Goal: Browse casually

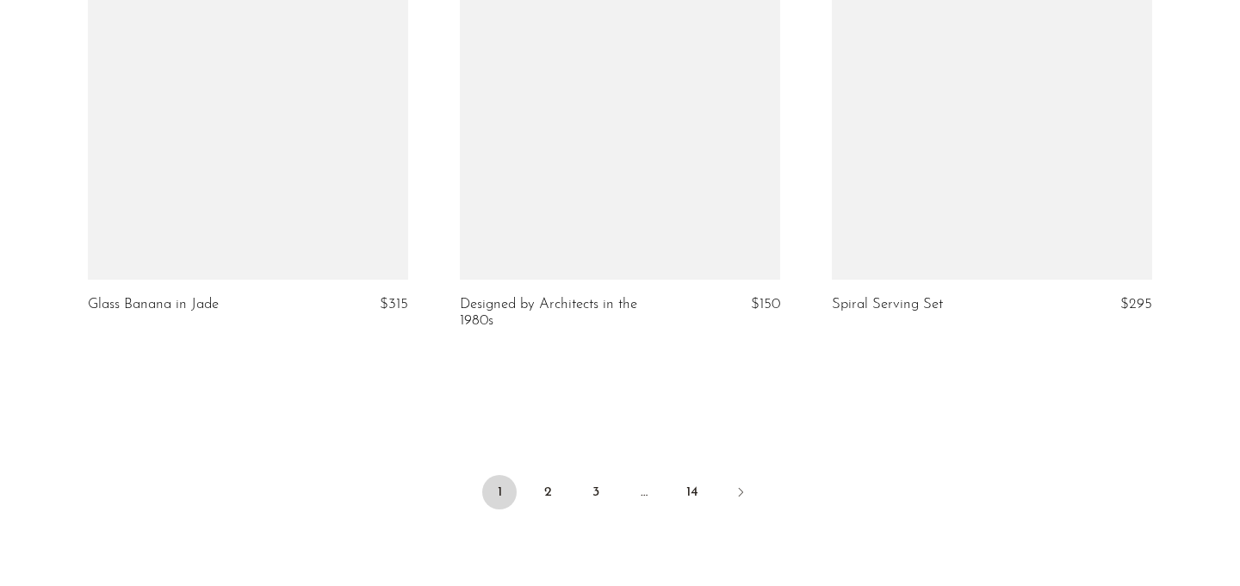
scroll to position [6118, 0]
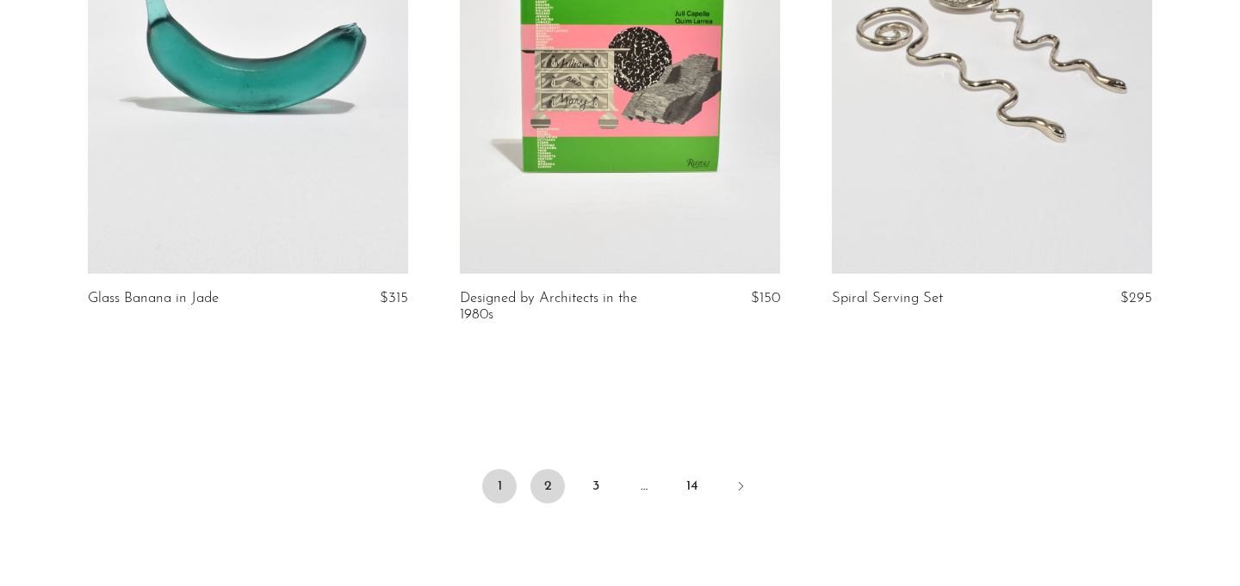
click at [552, 504] on link "2" at bounding box center [547, 486] width 34 height 34
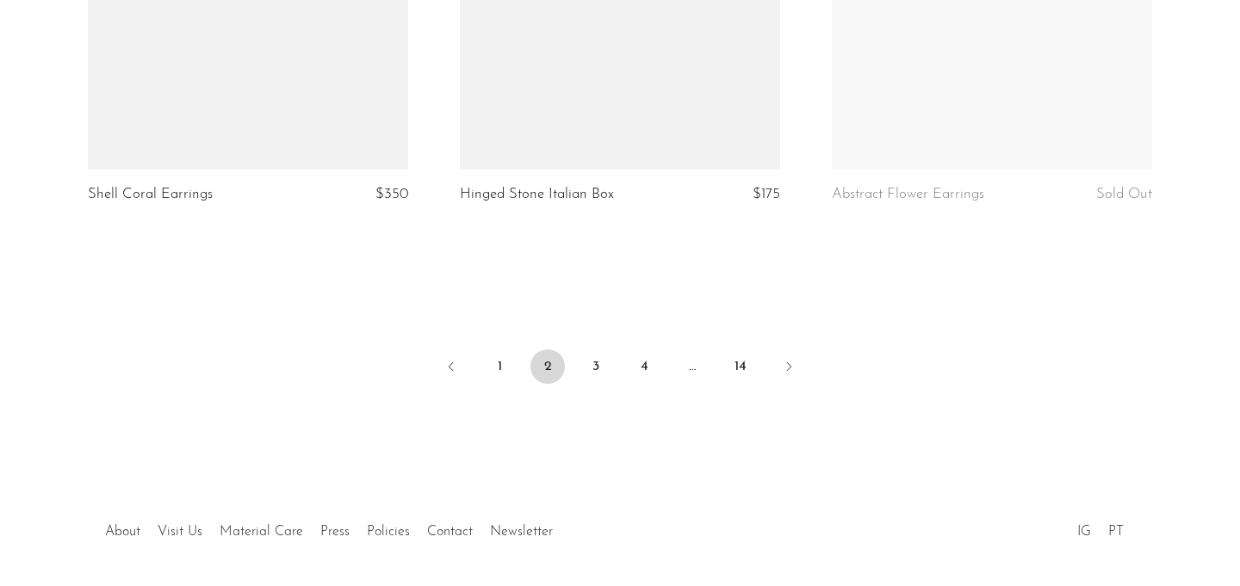
scroll to position [6283, 0]
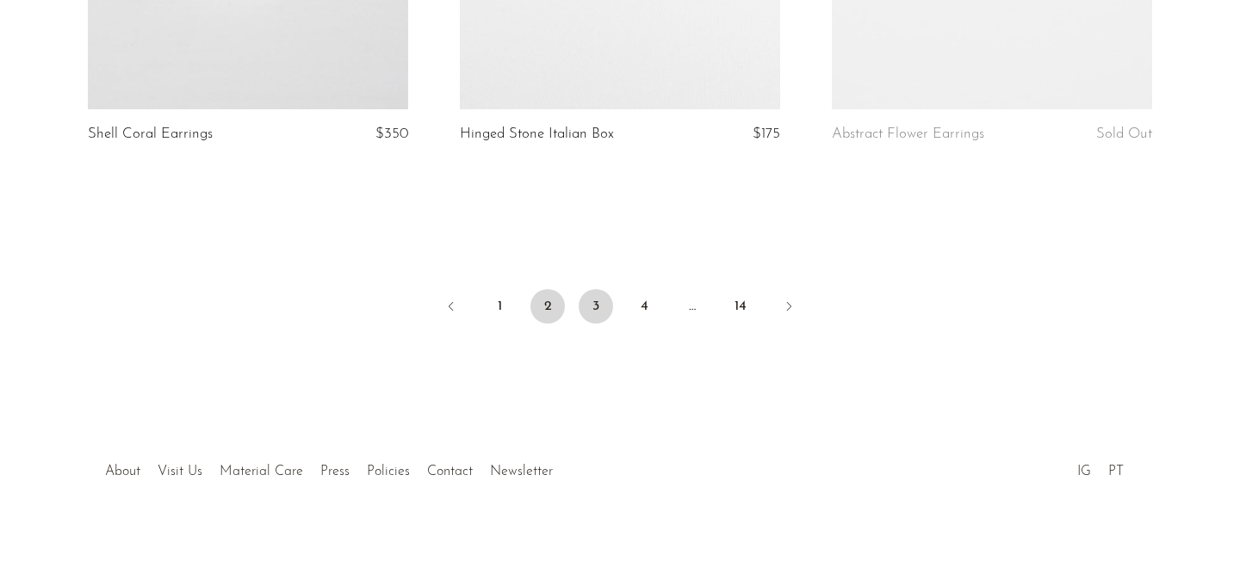
click at [598, 307] on link "3" at bounding box center [596, 306] width 34 height 34
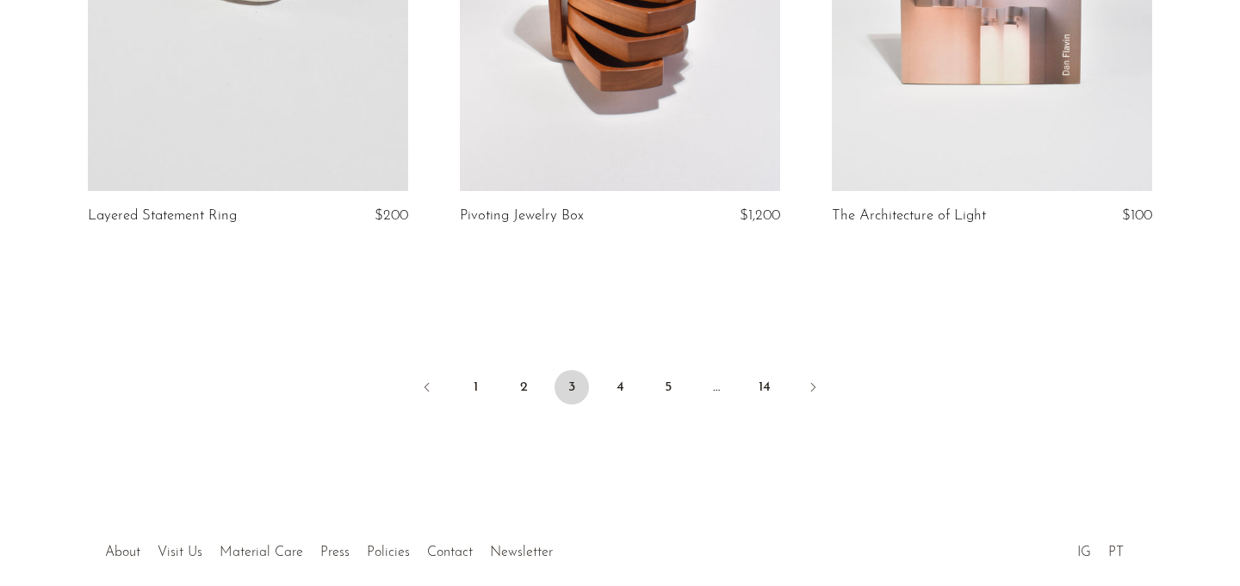
scroll to position [6347, 0]
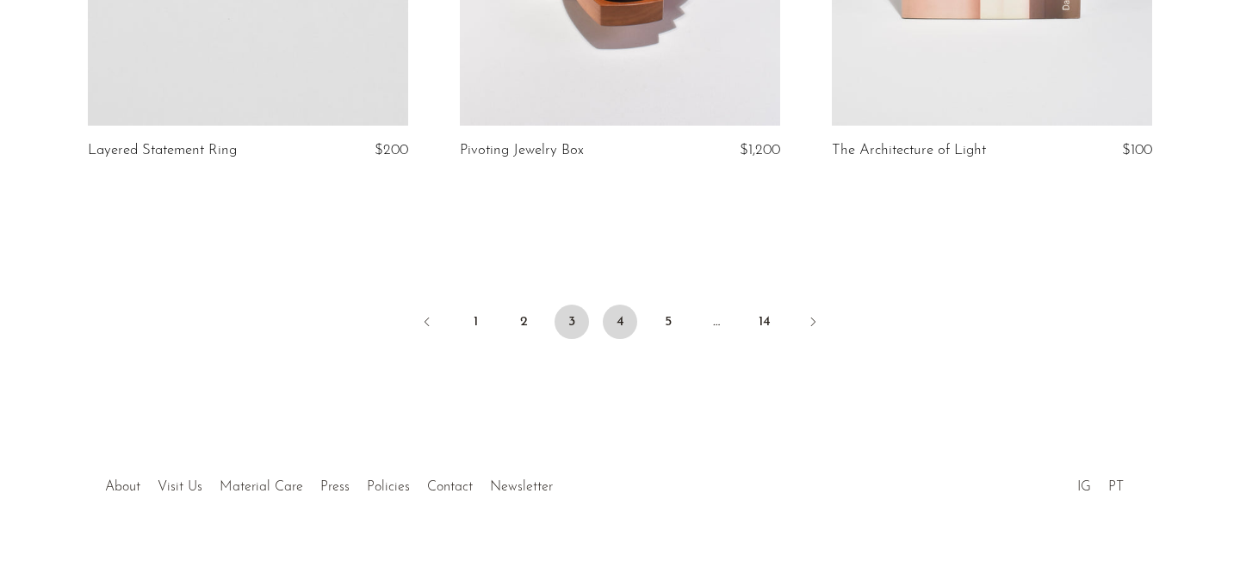
click at [625, 305] on link "4" at bounding box center [620, 322] width 34 height 34
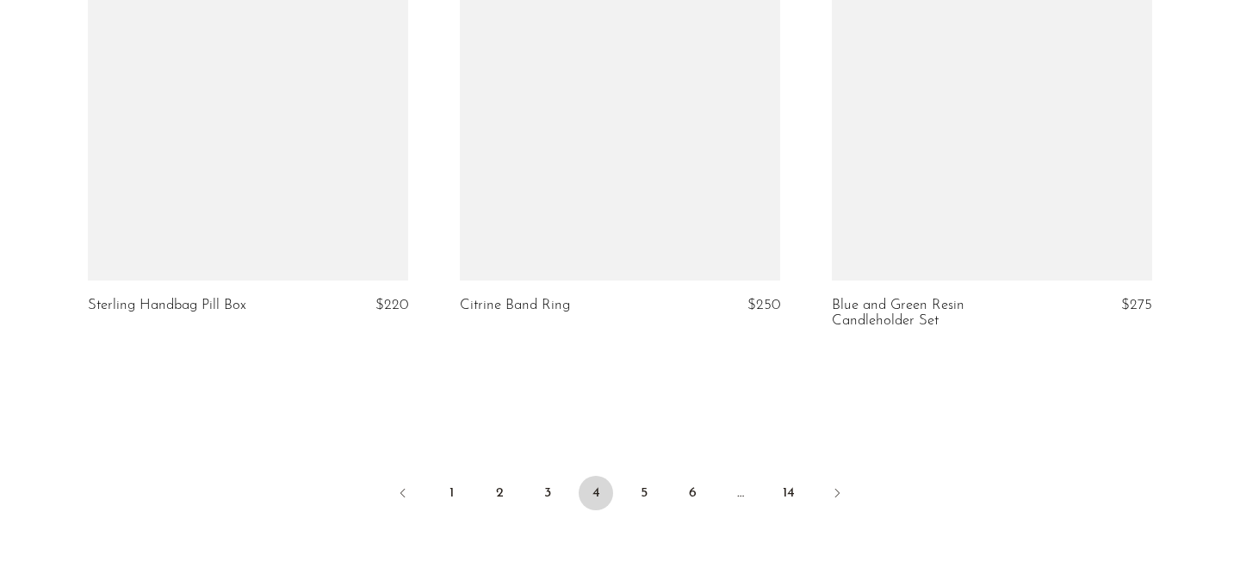
scroll to position [6259, 0]
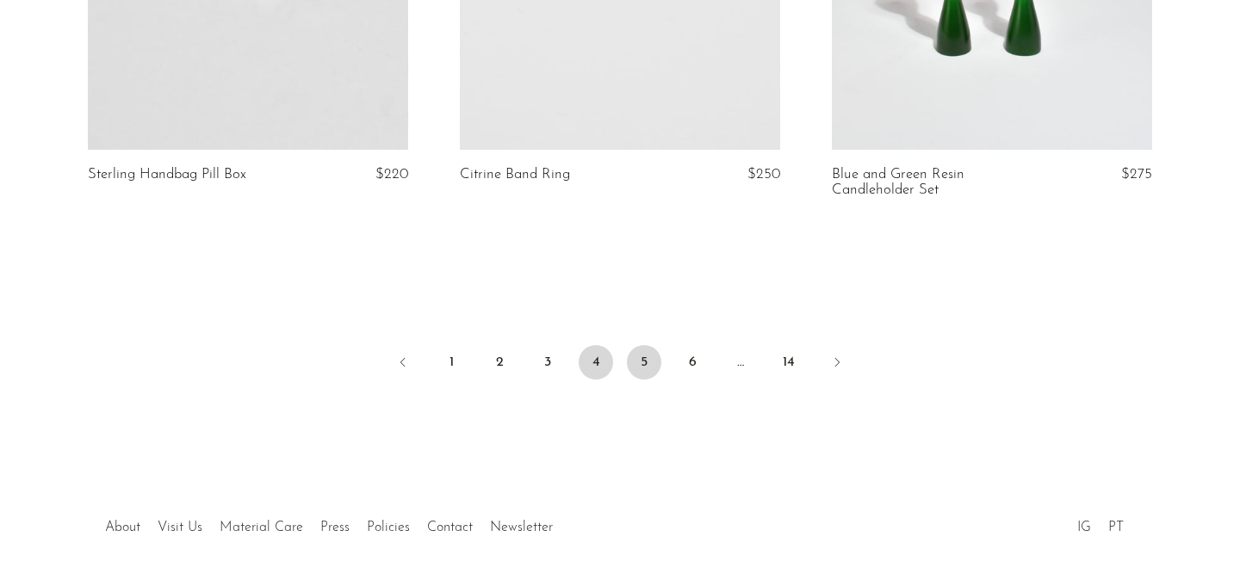
click at [637, 363] on link "5" at bounding box center [644, 362] width 34 height 34
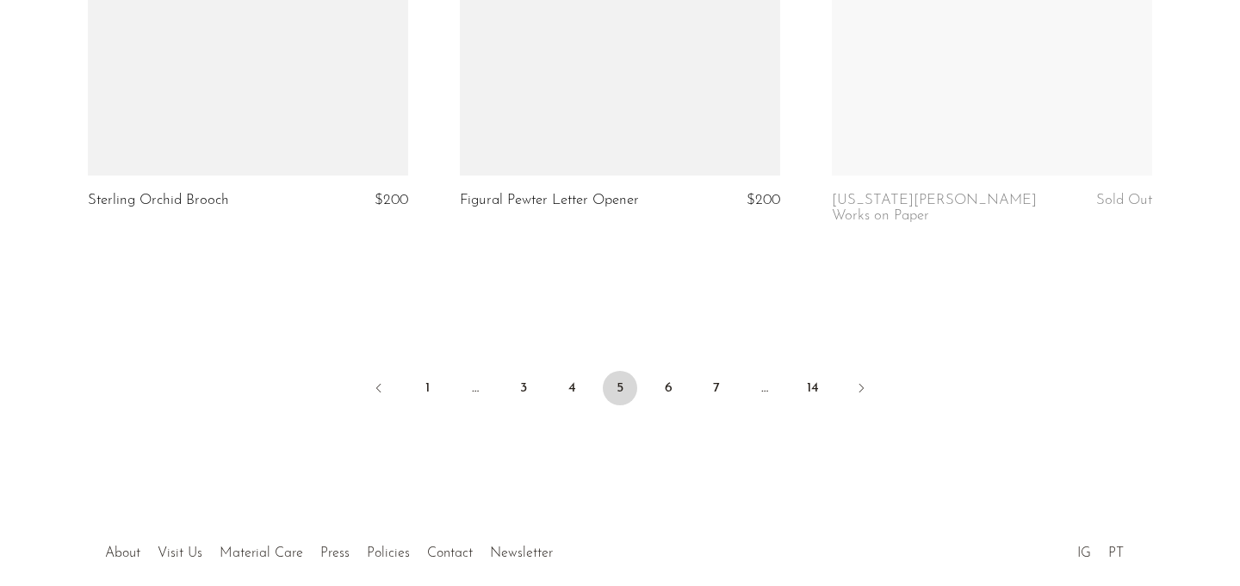
scroll to position [6263, 0]
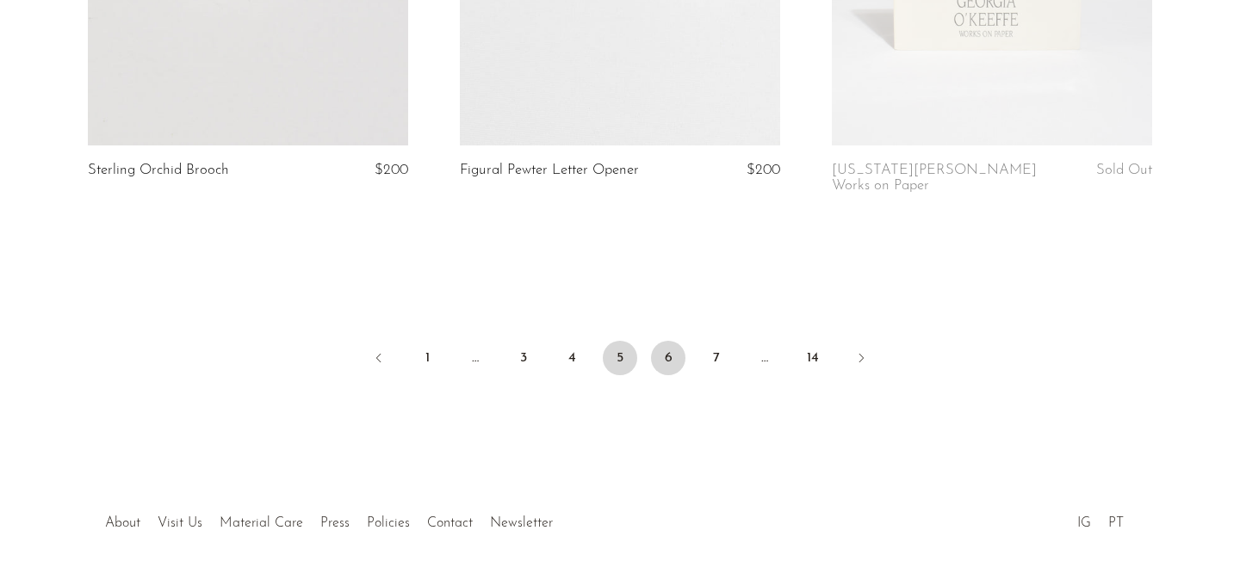
click at [665, 341] on link "6" at bounding box center [668, 358] width 34 height 34
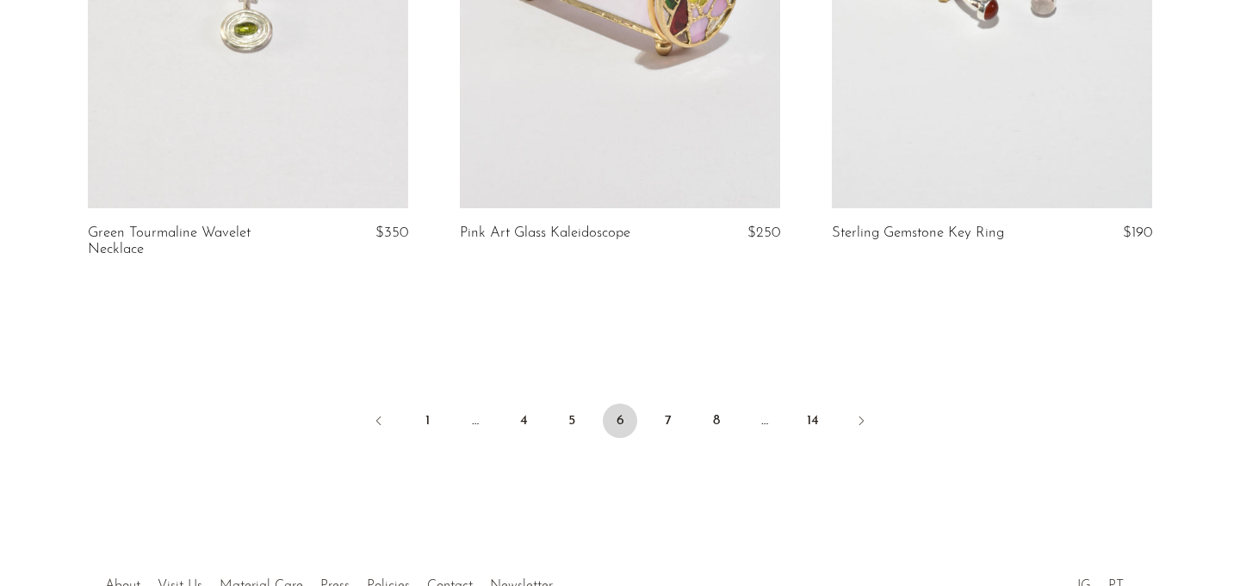
scroll to position [6241, 0]
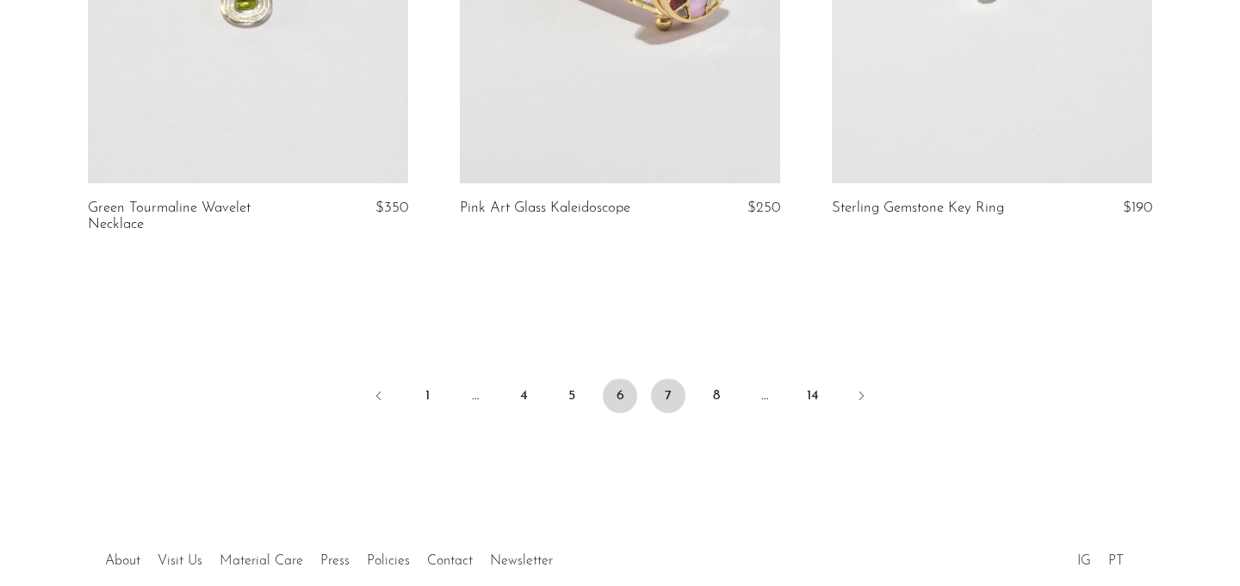
click at [666, 393] on link "7" at bounding box center [668, 396] width 34 height 34
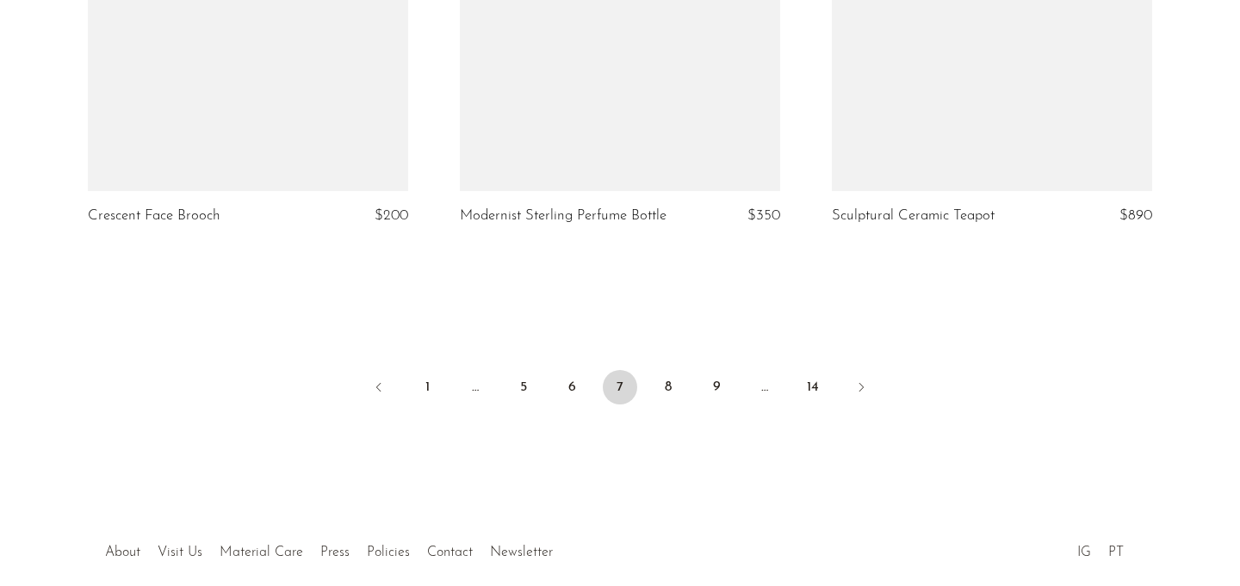
scroll to position [6299, 0]
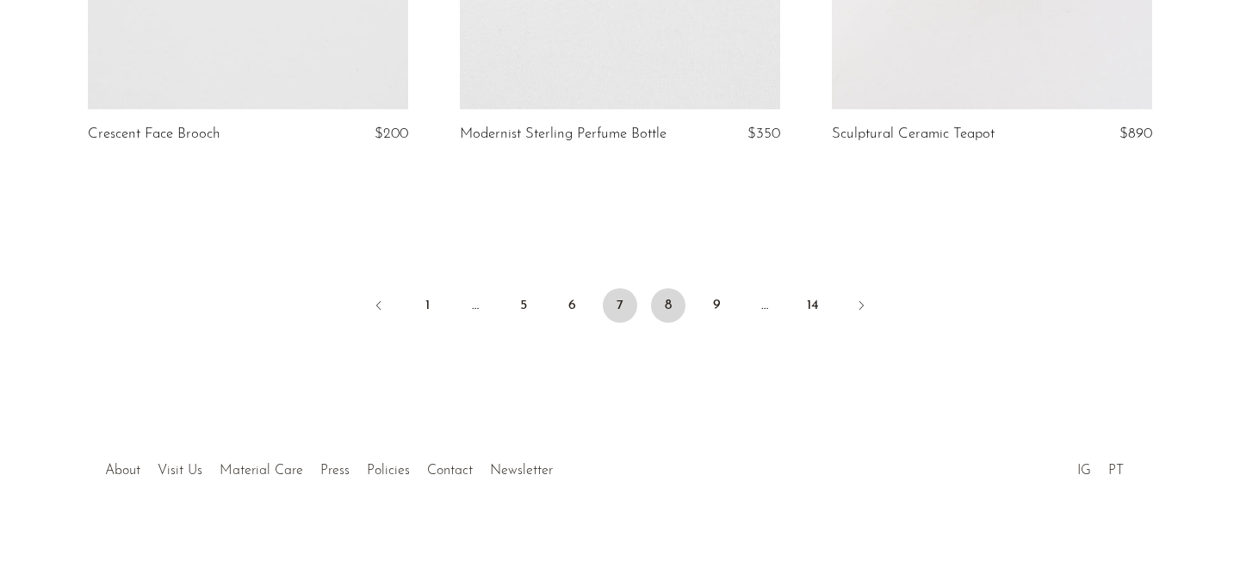
click at [661, 302] on link "8" at bounding box center [668, 305] width 34 height 34
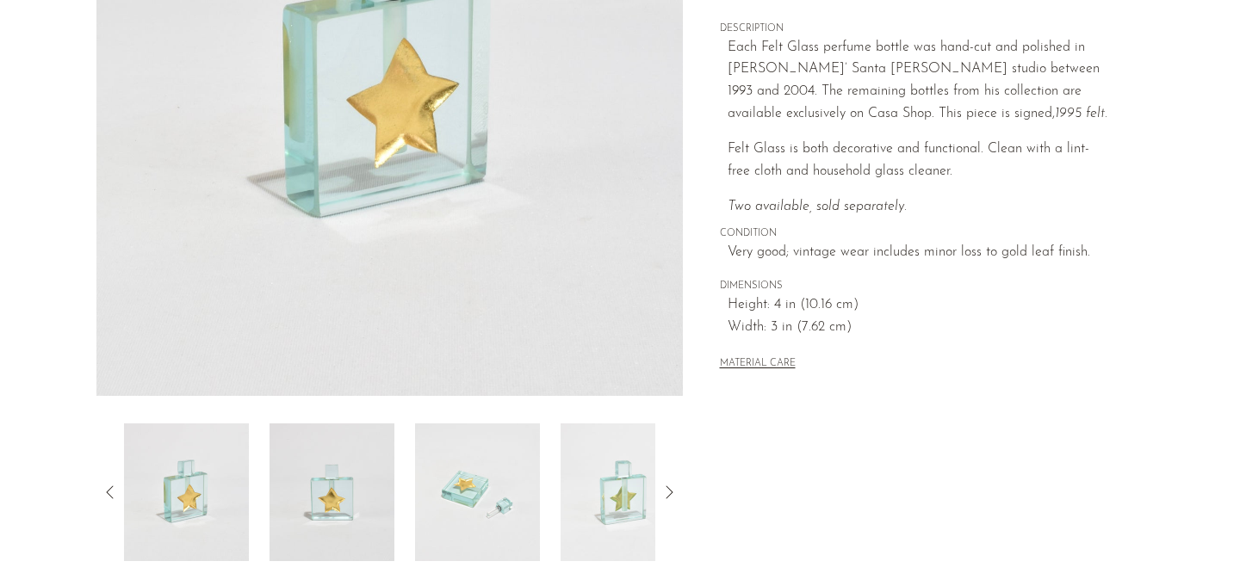
scroll to position [535, 0]
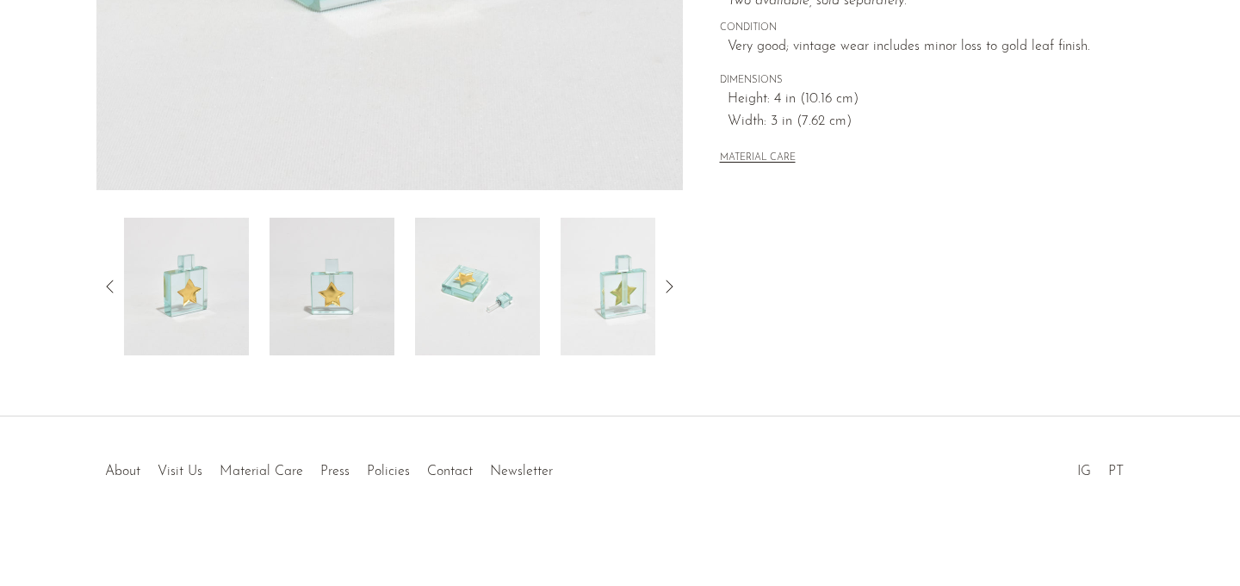
click at [367, 266] on img at bounding box center [331, 287] width 125 height 138
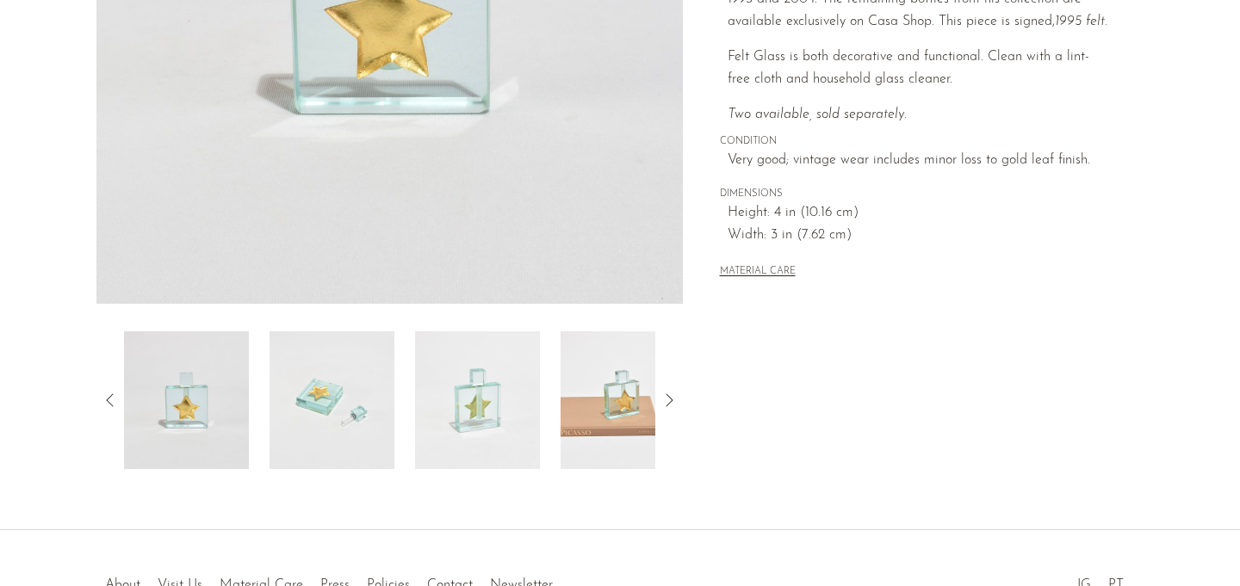
click at [438, 337] on img at bounding box center [477, 400] width 125 height 138
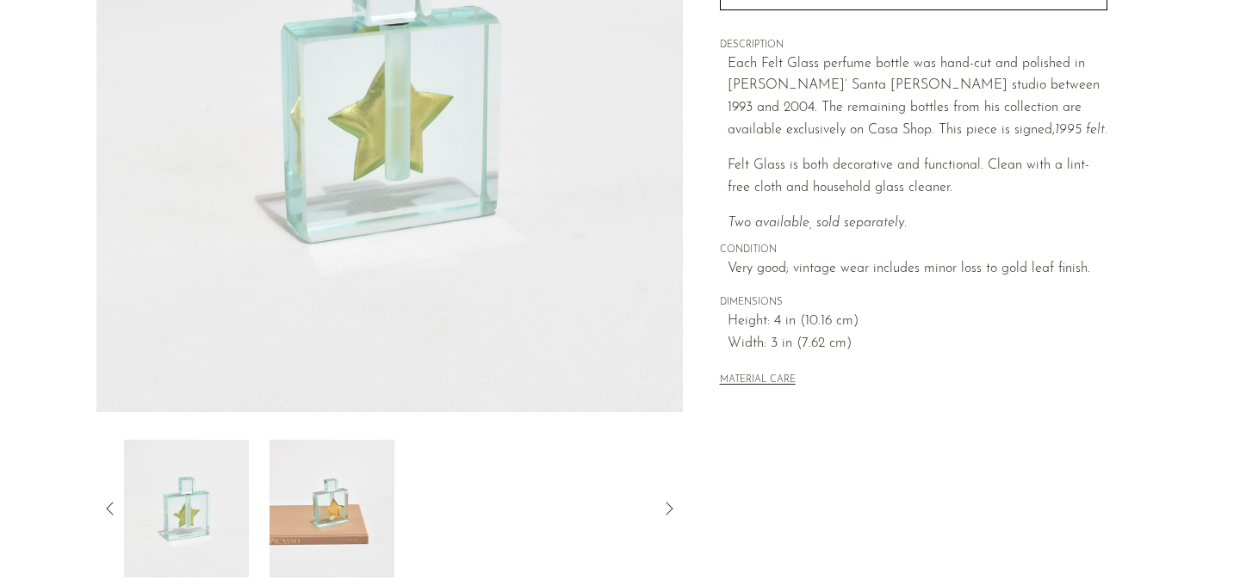
scroll to position [308, 0]
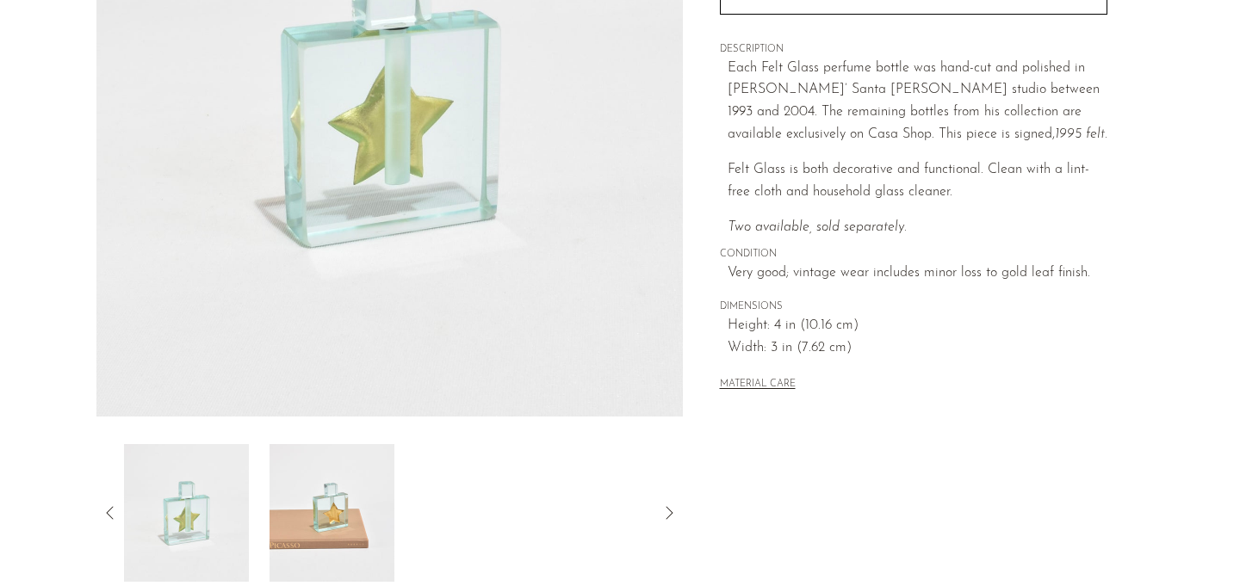
click at [331, 486] on img at bounding box center [331, 513] width 125 height 138
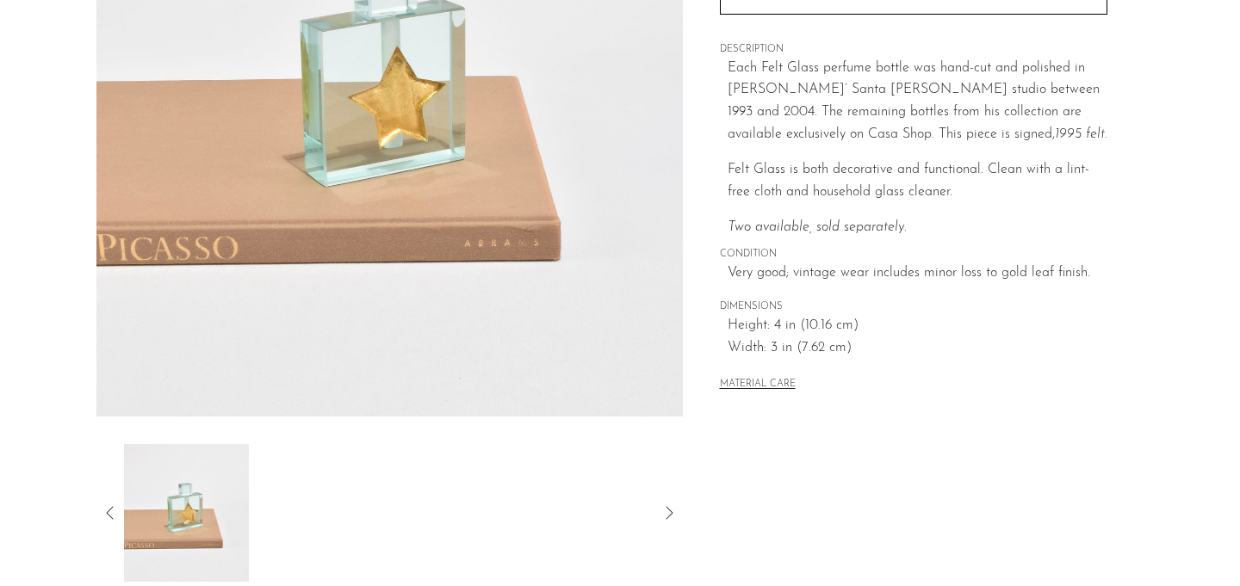
click at [106, 509] on icon at bounding box center [110, 513] width 21 height 21
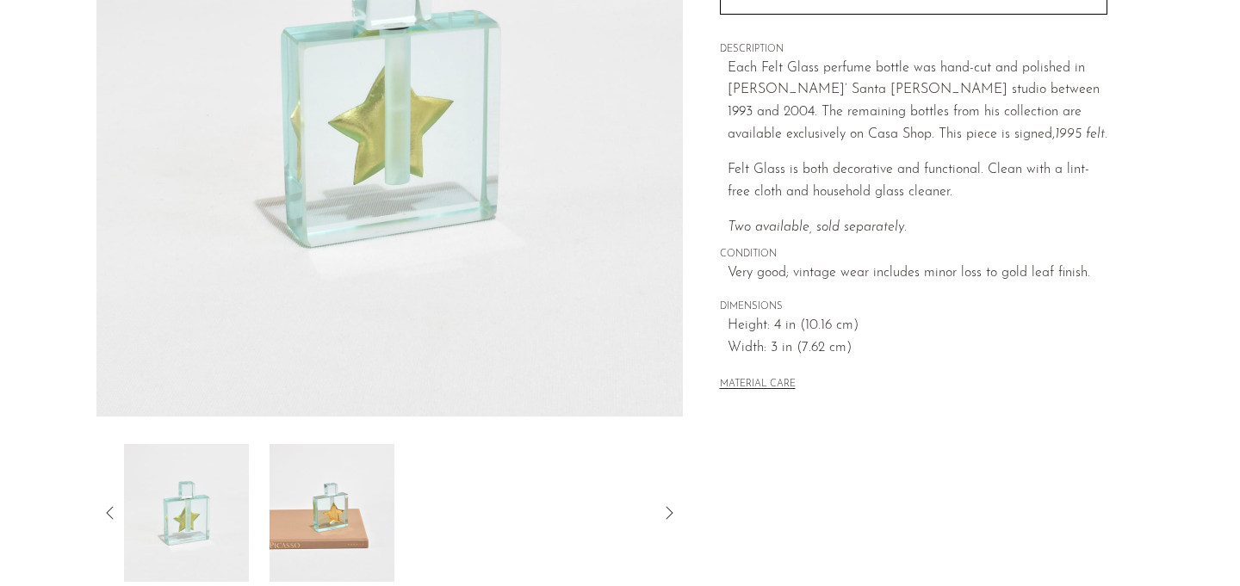
click at [187, 512] on img at bounding box center [186, 513] width 125 height 138
click at [189, 512] on img at bounding box center [186, 513] width 125 height 138
click at [313, 507] on img at bounding box center [331, 513] width 125 height 138
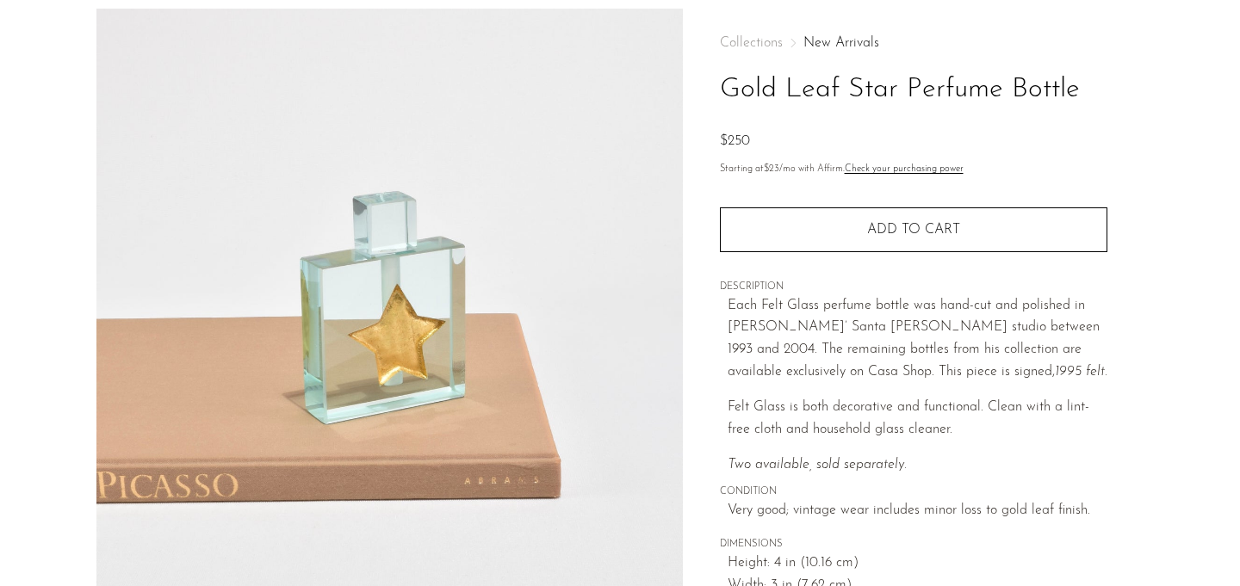
scroll to position [71, 0]
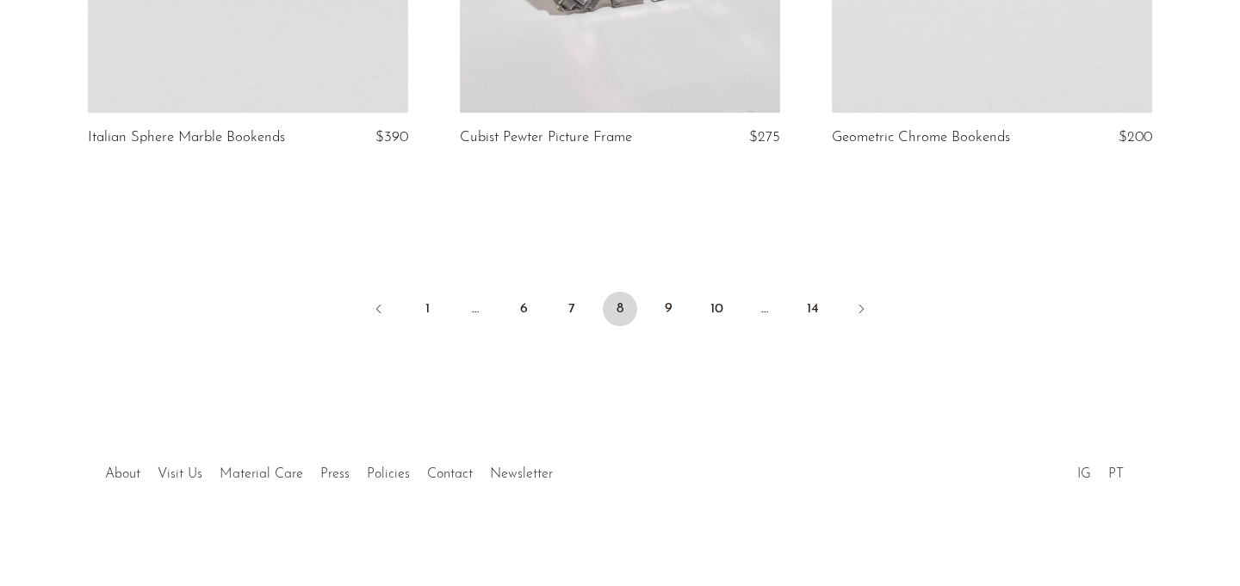
scroll to position [6267, 0]
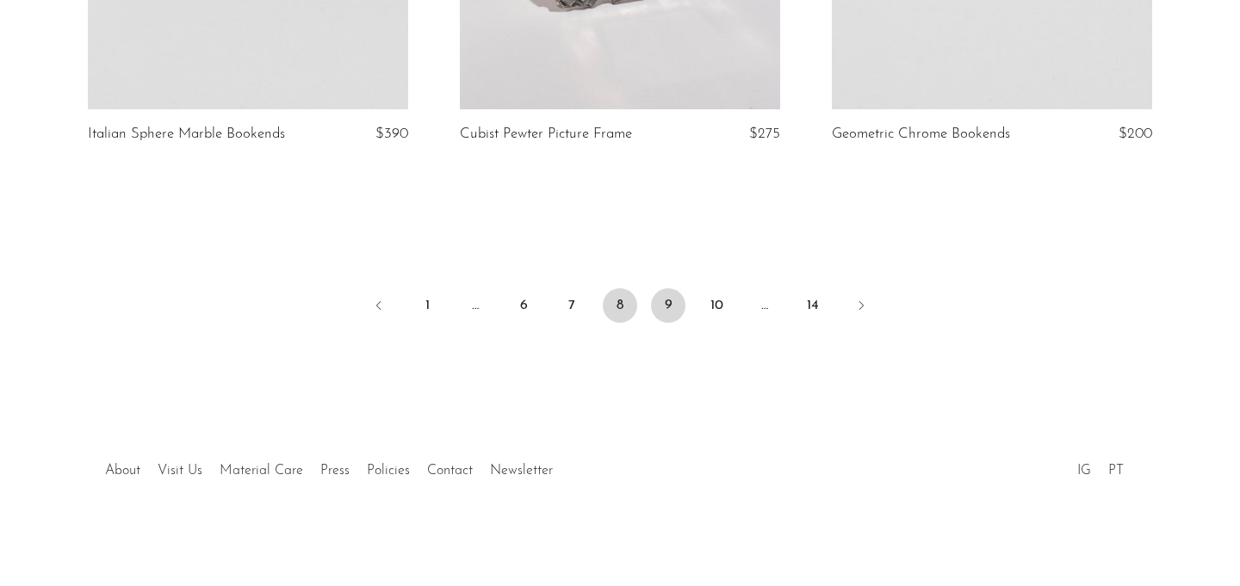
click at [660, 305] on link "9" at bounding box center [668, 305] width 34 height 34
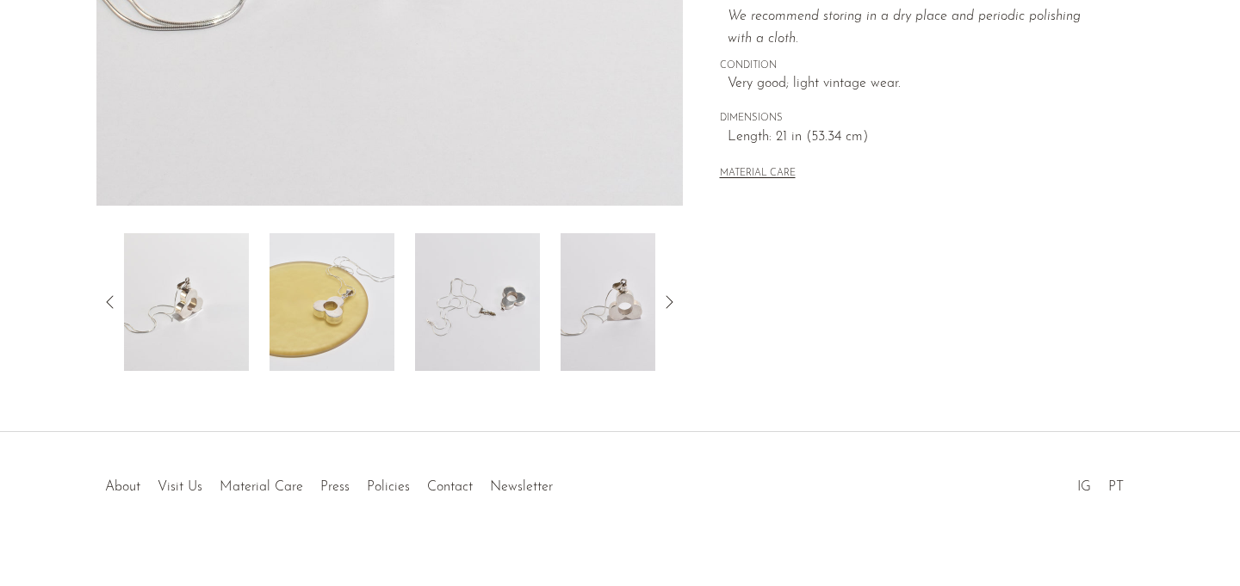
scroll to position [518, 0]
click at [498, 290] on img at bounding box center [477, 303] width 125 height 138
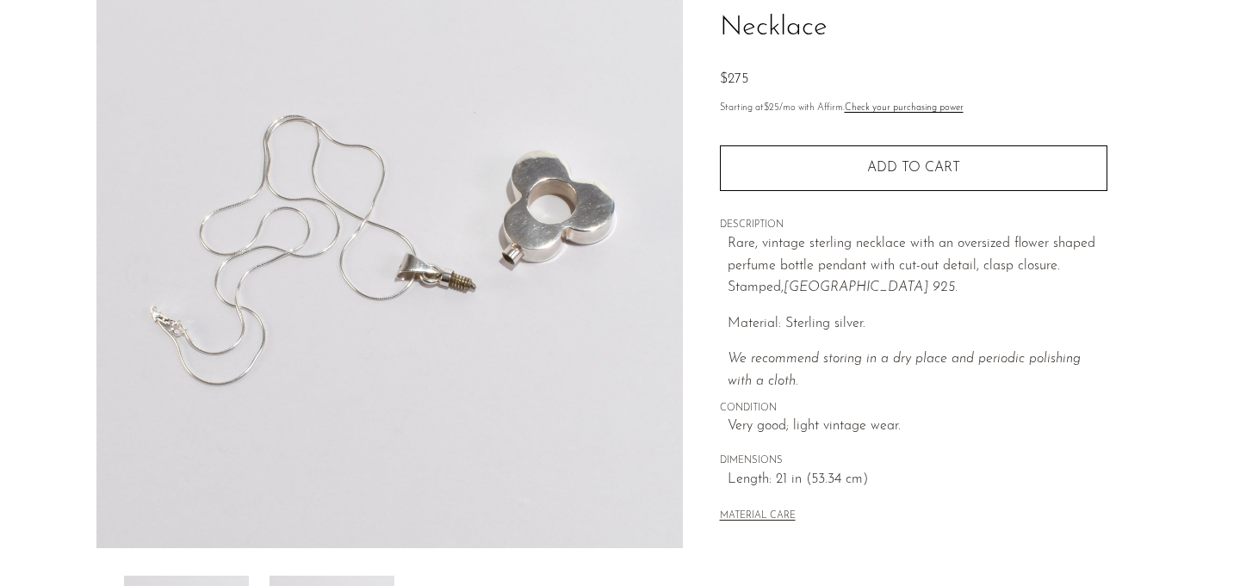
scroll to position [174, 0]
click at [152, 330] on img at bounding box center [389, 228] width 586 height 646
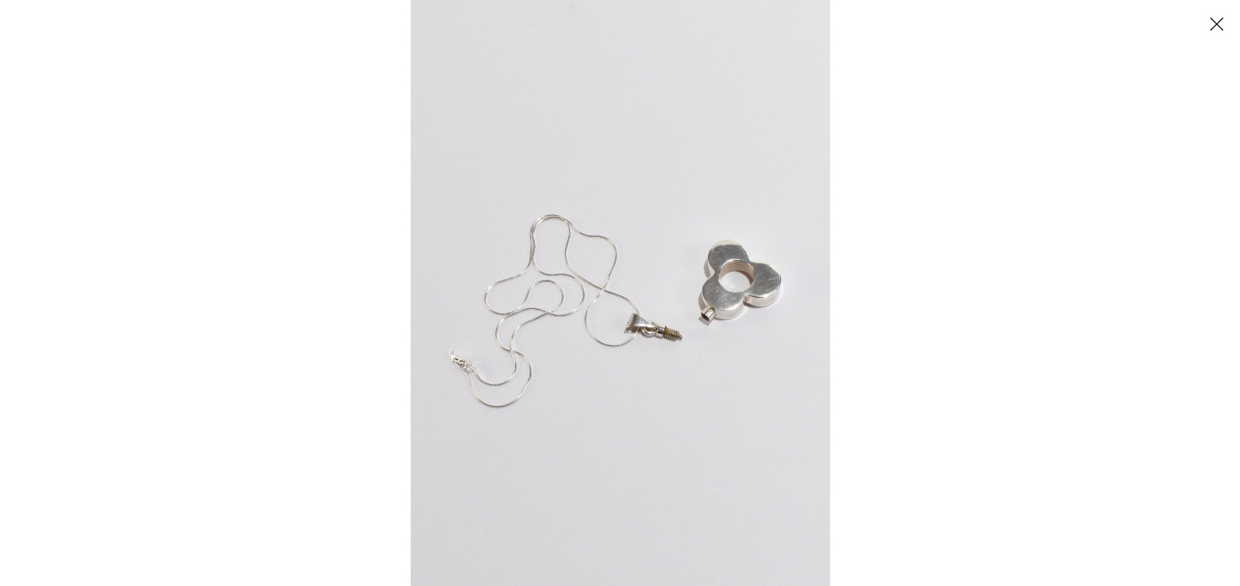
click at [1228, 22] on button "Close" at bounding box center [1216, 24] width 30 height 30
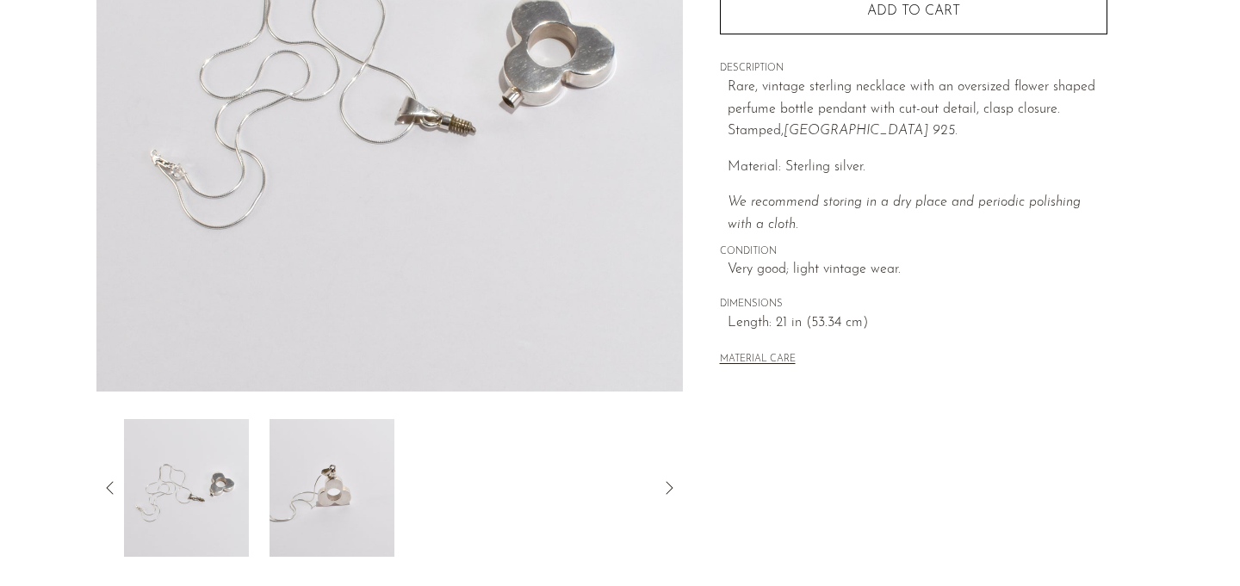
scroll to position [348, 0]
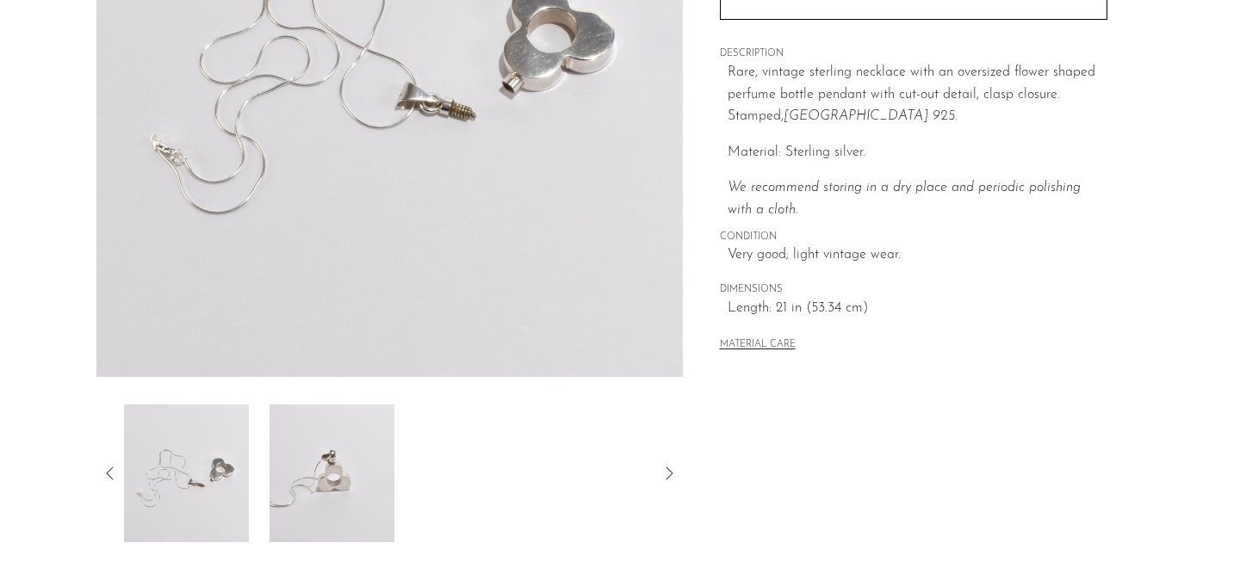
click at [245, 469] on img at bounding box center [186, 474] width 125 height 138
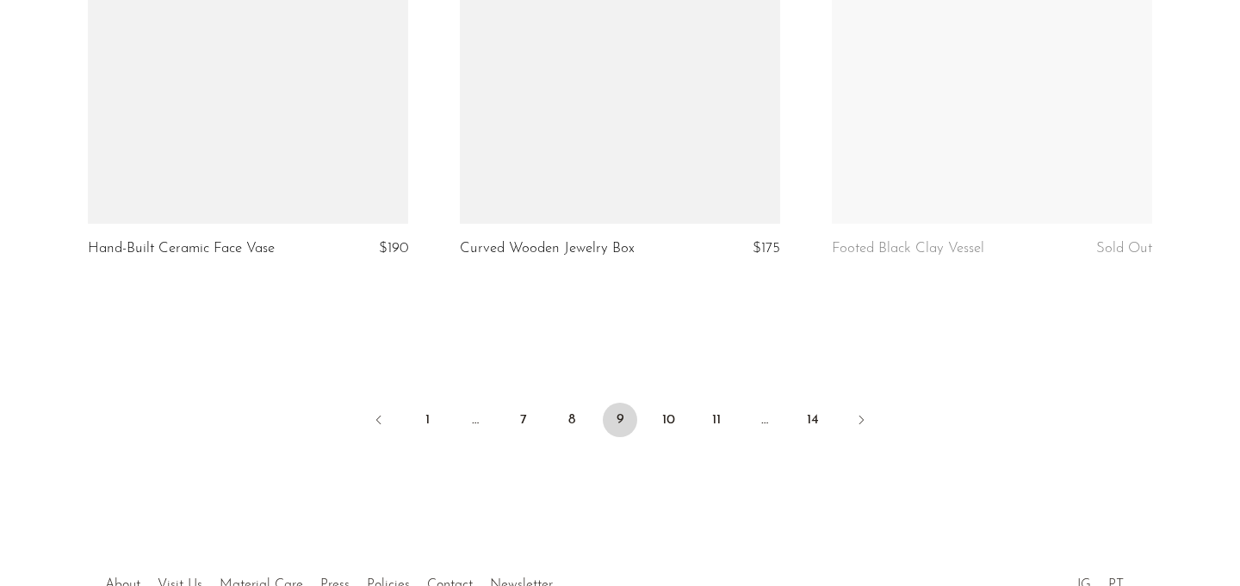
scroll to position [6267, 0]
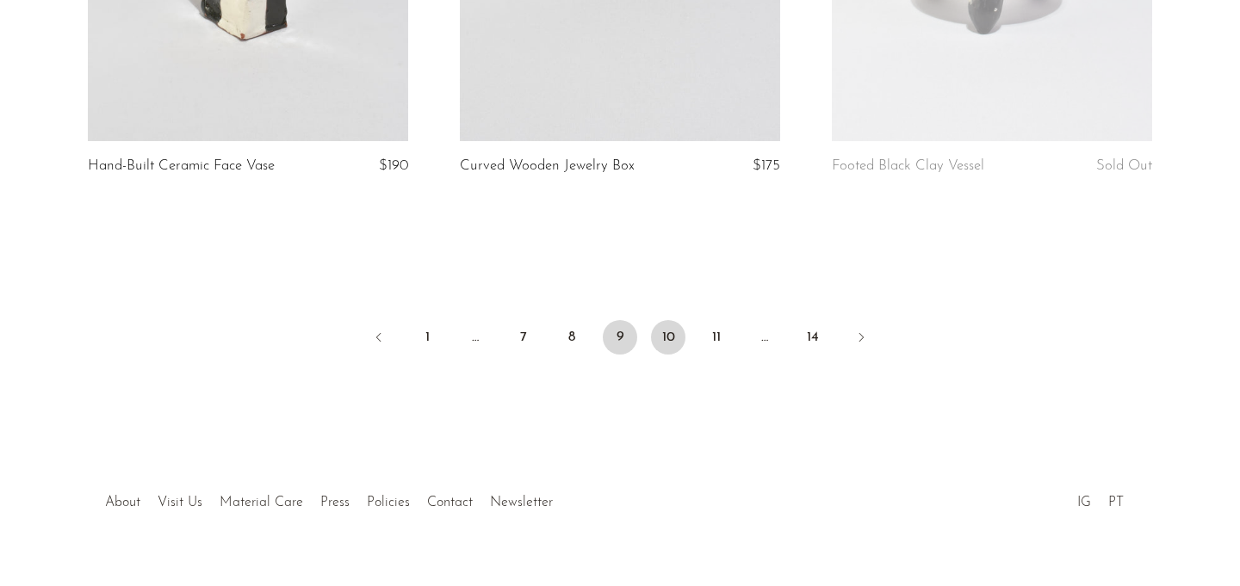
click at [675, 320] on link "10" at bounding box center [668, 337] width 34 height 34
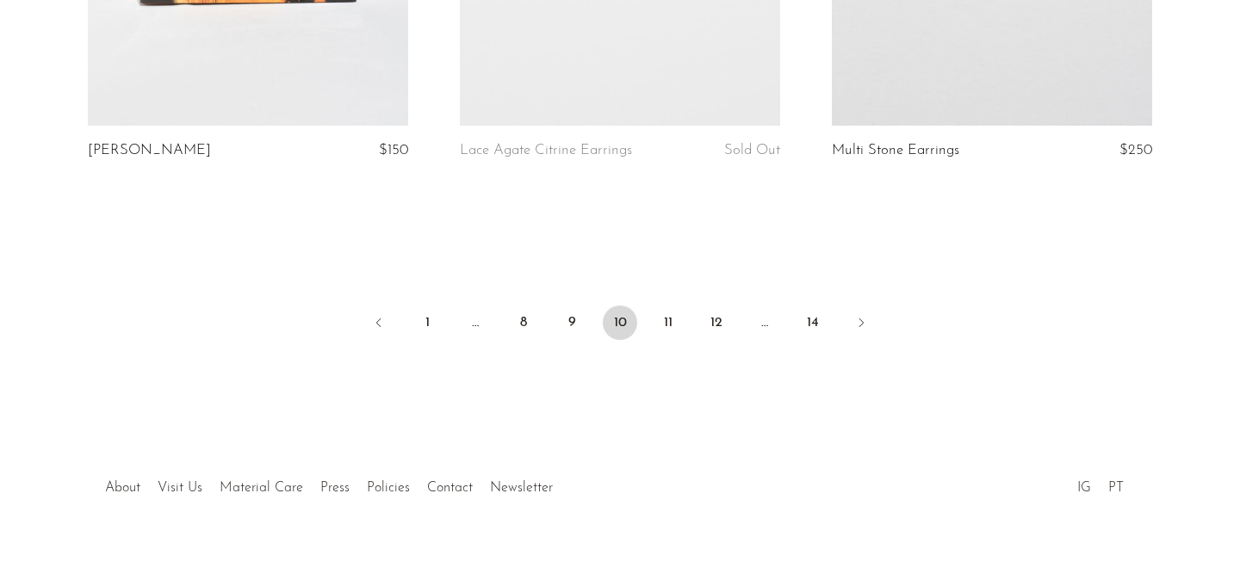
scroll to position [6263, 0]
click at [672, 309] on link "11" at bounding box center [668, 326] width 34 height 34
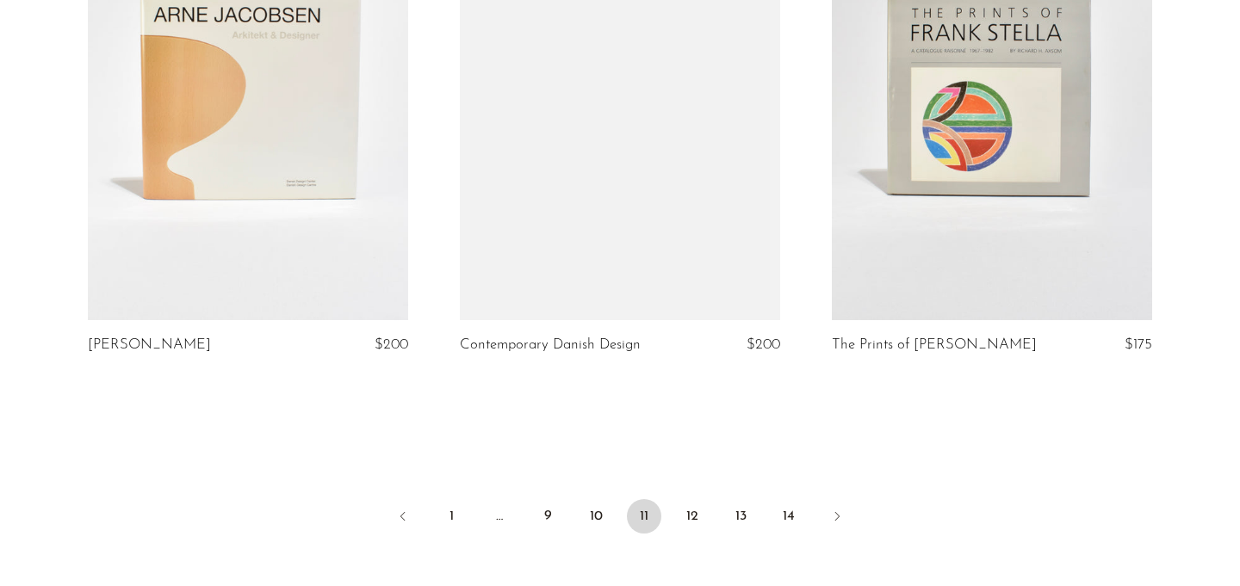
scroll to position [6299, 0]
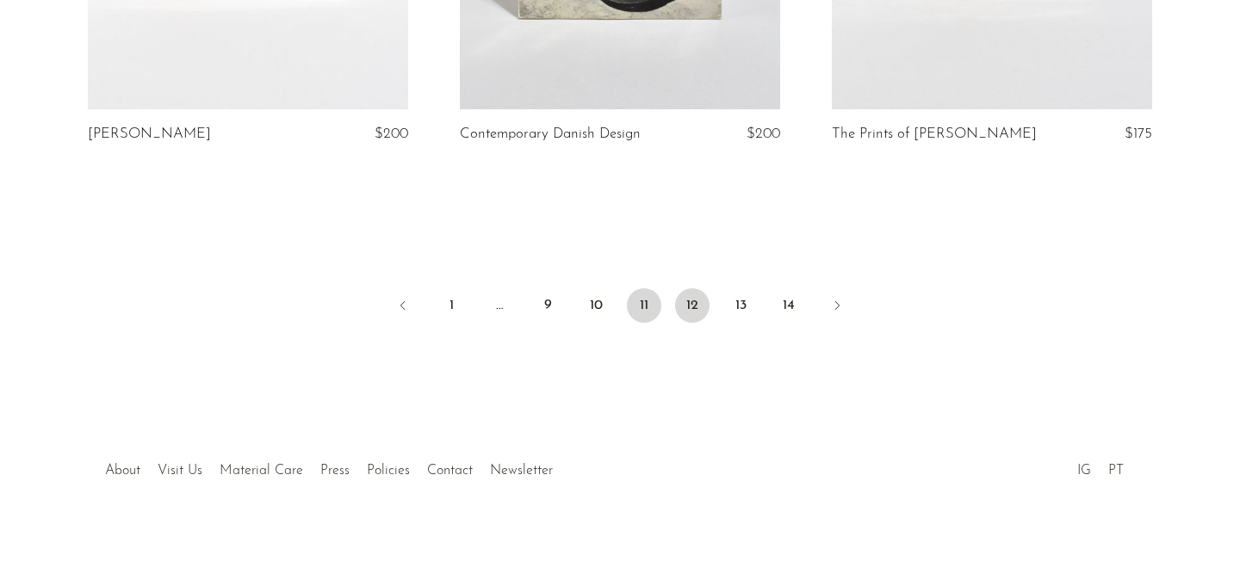
click at [698, 300] on link "12" at bounding box center [692, 305] width 34 height 34
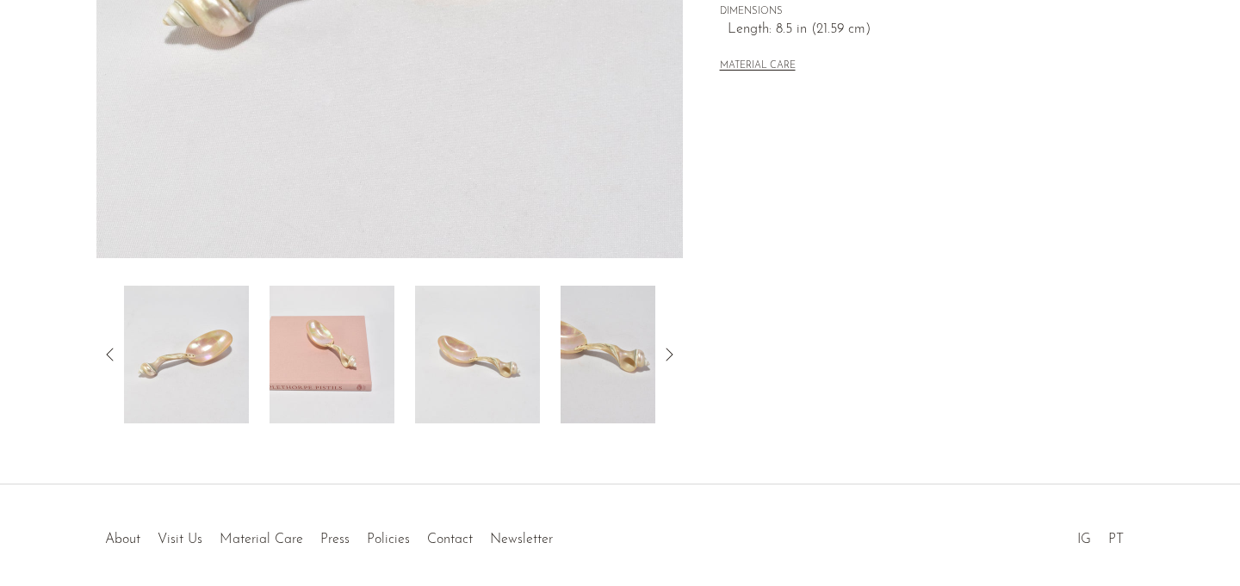
scroll to position [466, 0]
click at [599, 367] on img at bounding box center [623, 356] width 125 height 138
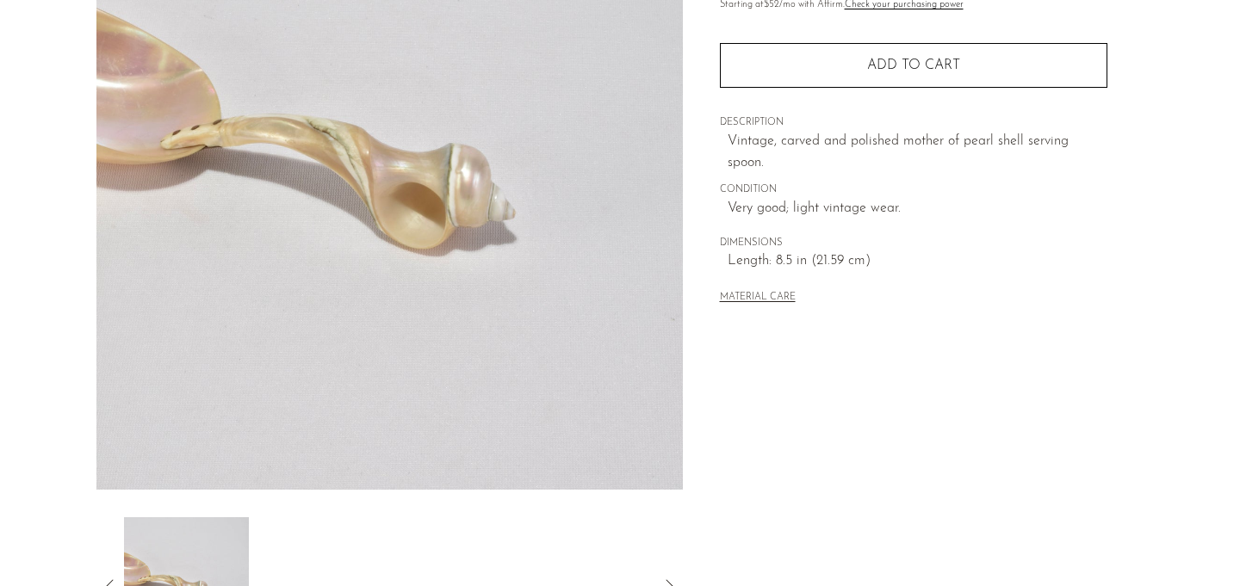
scroll to position [232, 0]
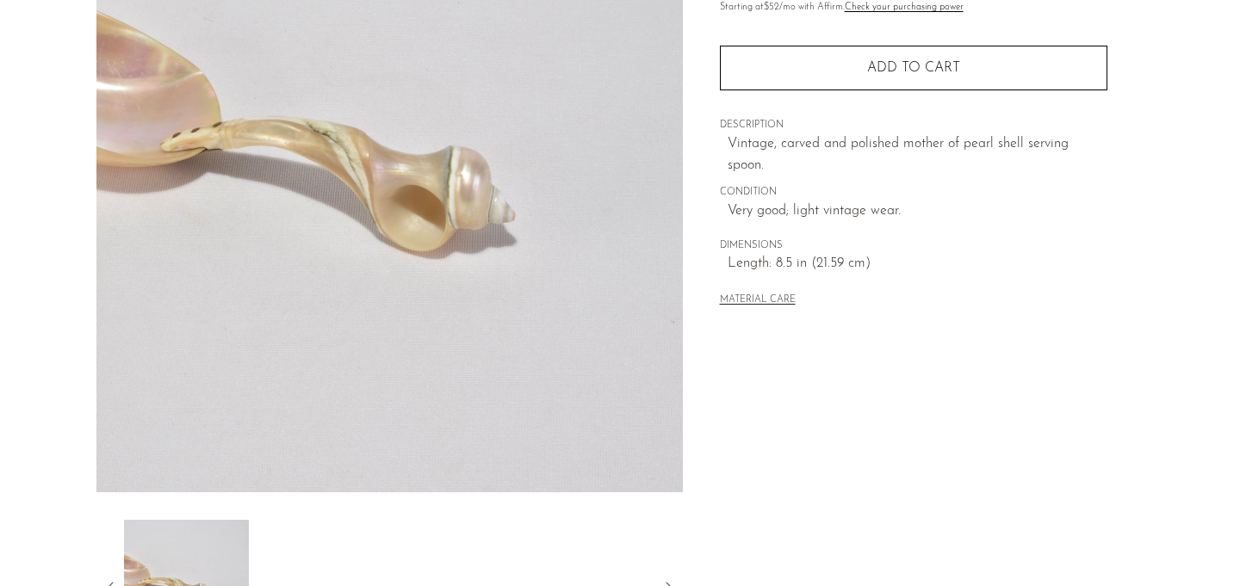
click at [107, 579] on icon at bounding box center [110, 589] width 21 height 21
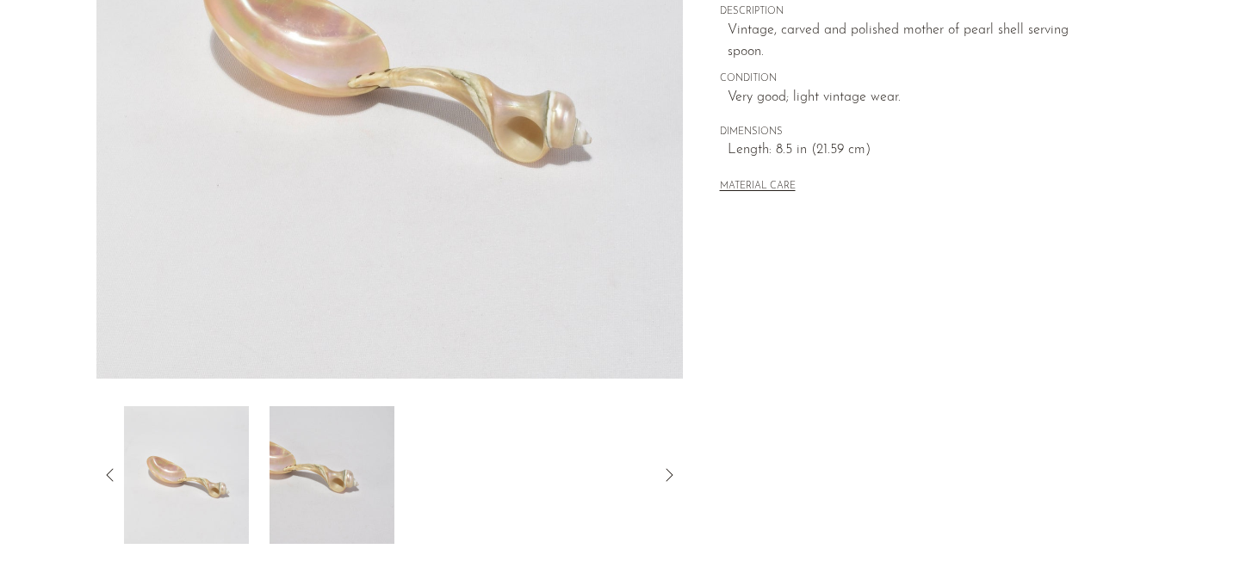
scroll to position [355, 0]
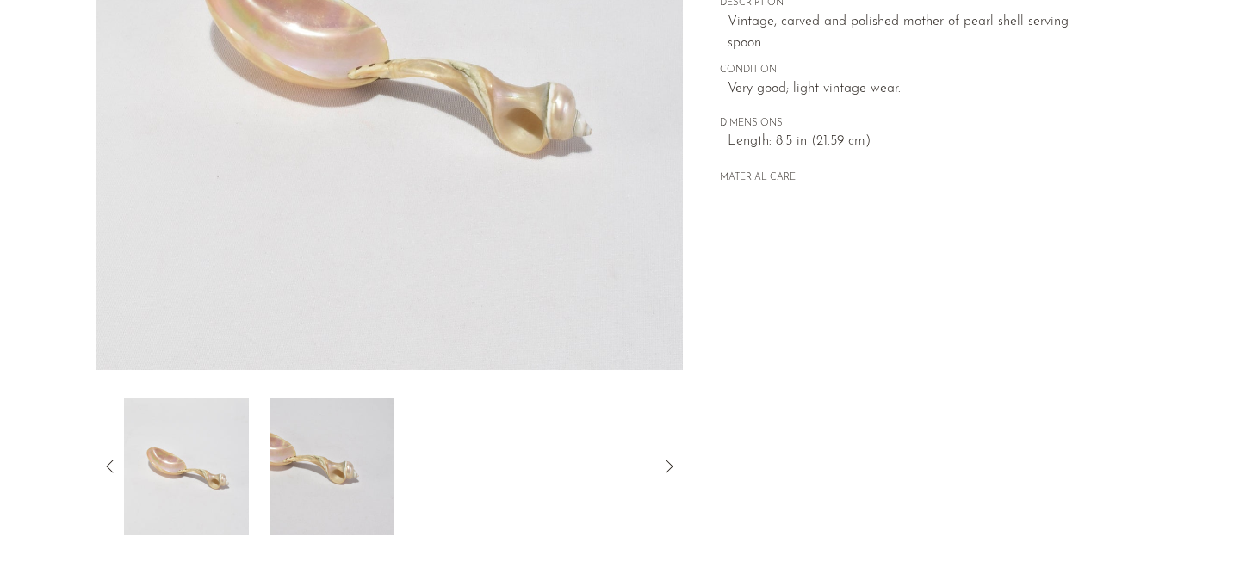
click at [171, 476] on img at bounding box center [186, 467] width 125 height 138
click at [107, 458] on icon at bounding box center [110, 466] width 21 height 21
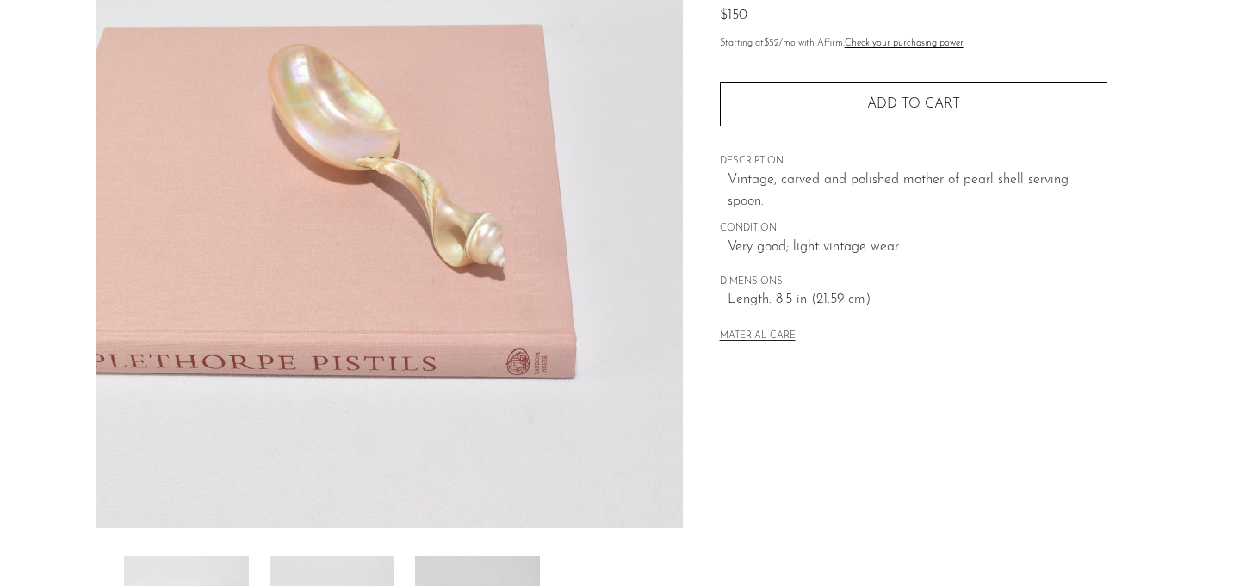
scroll to position [175, 0]
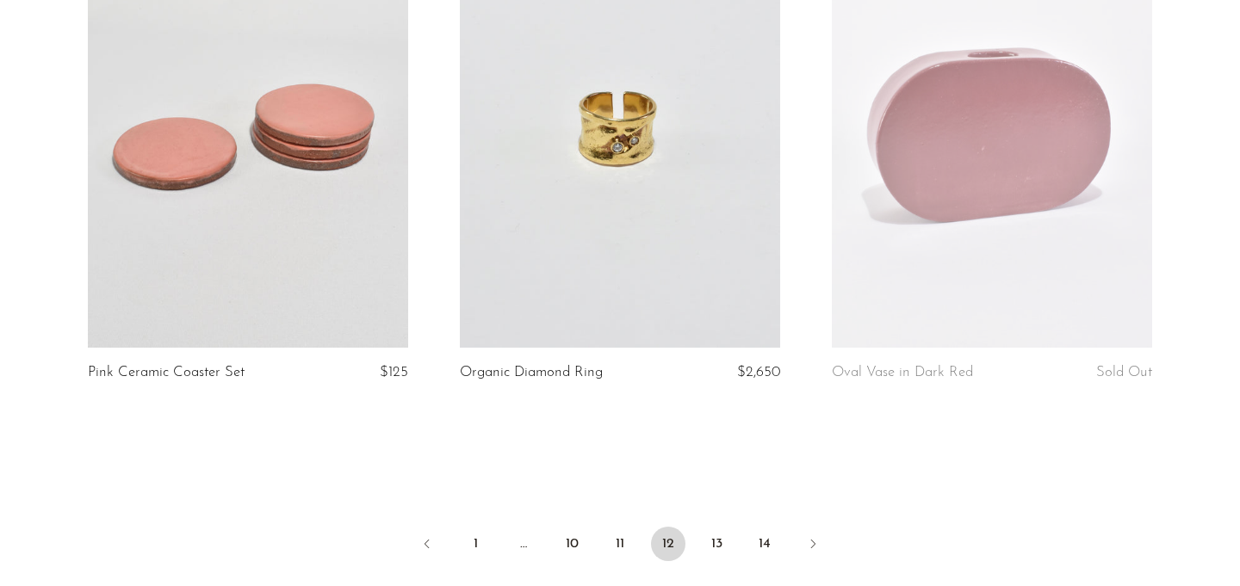
scroll to position [6315, 0]
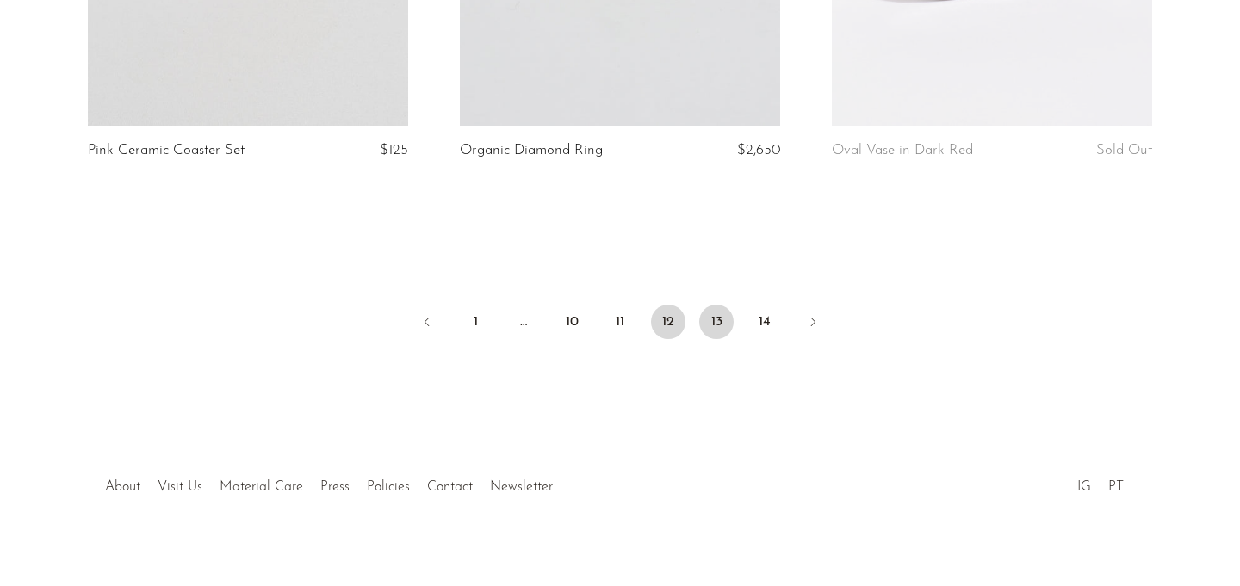
click at [718, 305] on link "13" at bounding box center [716, 322] width 34 height 34
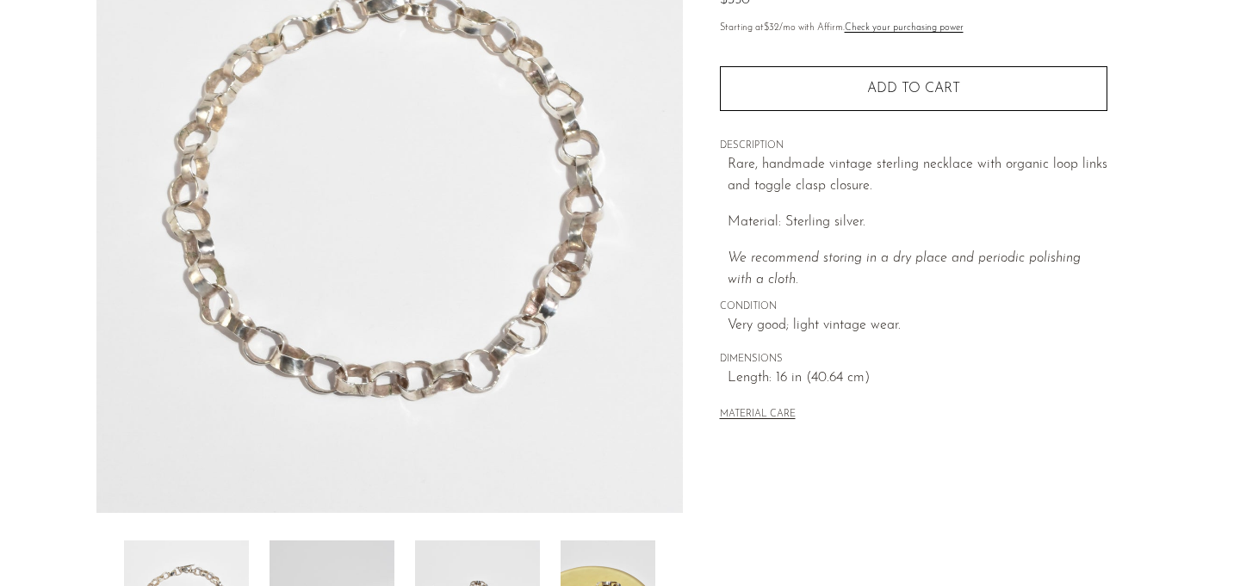
scroll to position [210, 0]
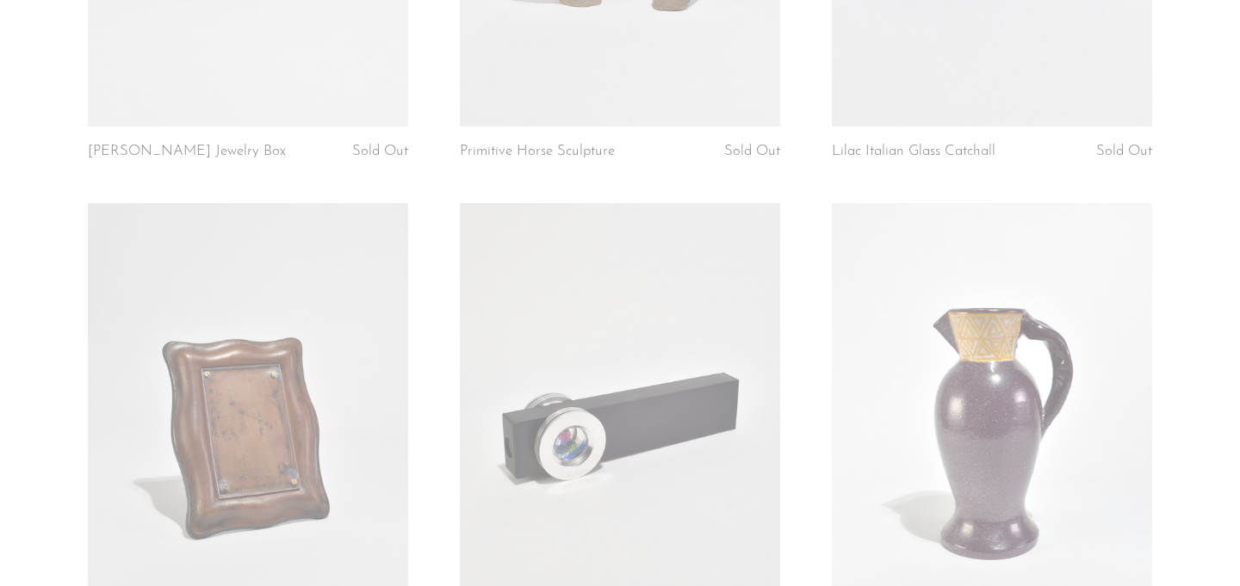
scroll to position [4168, 0]
